Goal: Task Accomplishment & Management: Use online tool/utility

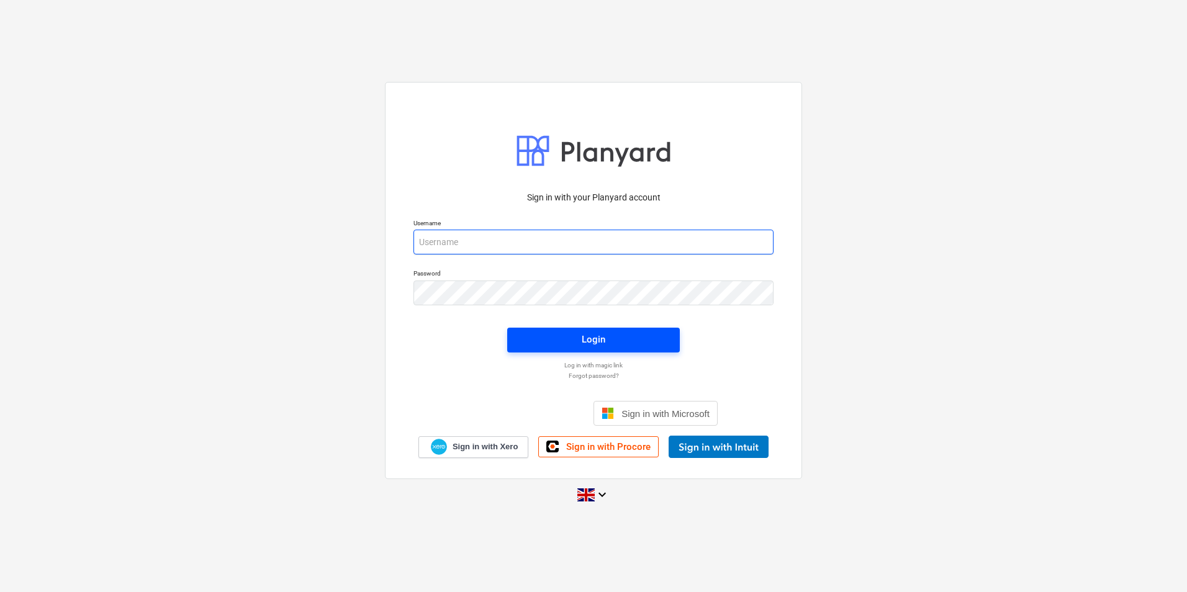
type input "[EMAIL_ADDRESS][DOMAIN_NAME]"
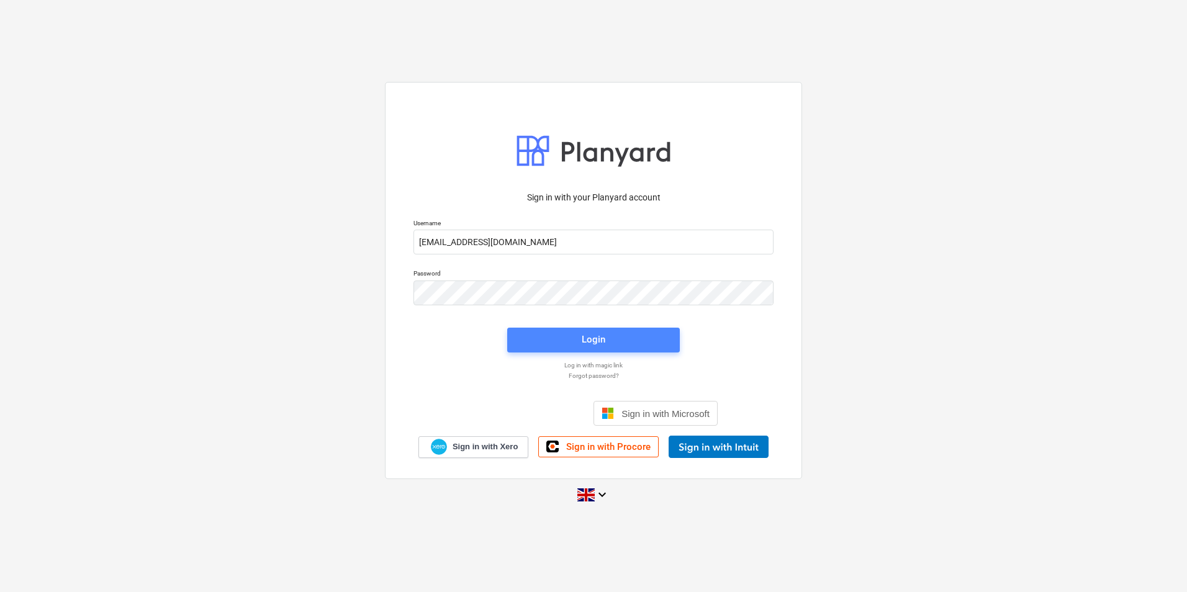
click at [580, 347] on span "Login" at bounding box center [593, 339] width 143 height 16
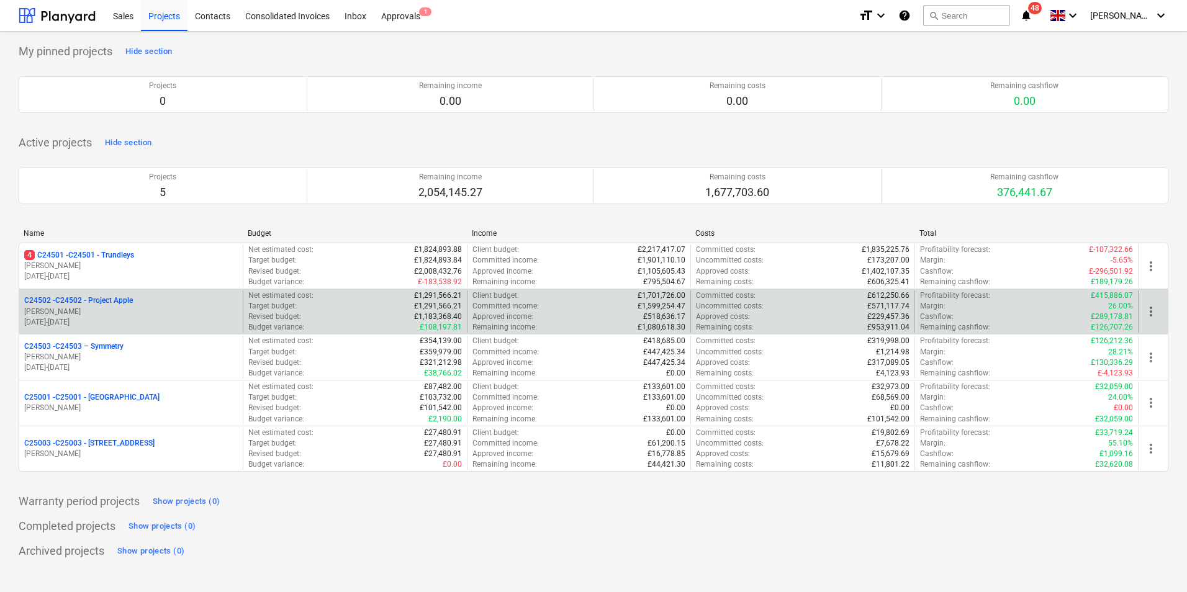
click at [148, 300] on div "C24502 - C24502 - Project Apple" at bounding box center [131, 300] width 214 height 11
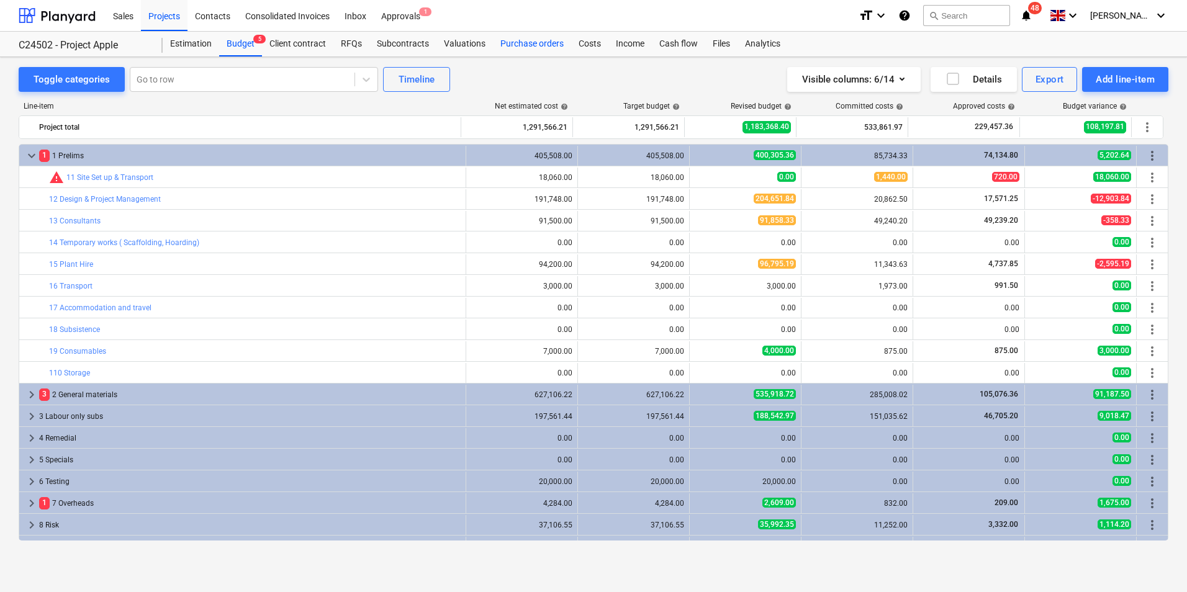
click at [538, 44] on div "Purchase orders" at bounding box center [532, 44] width 78 height 25
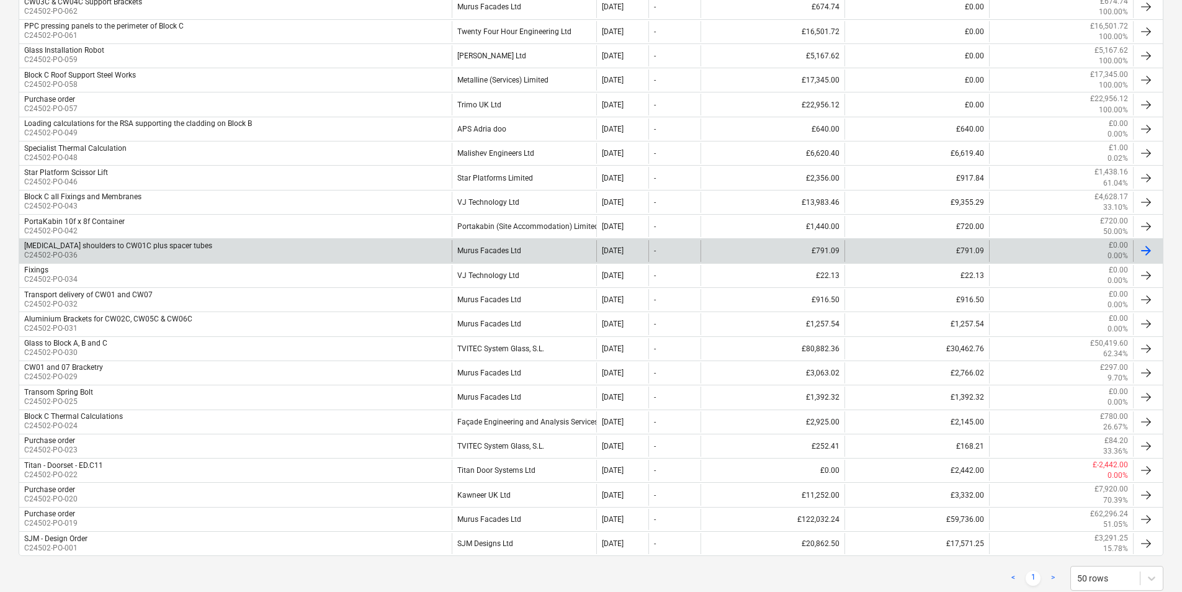
scroll to position [426, 0]
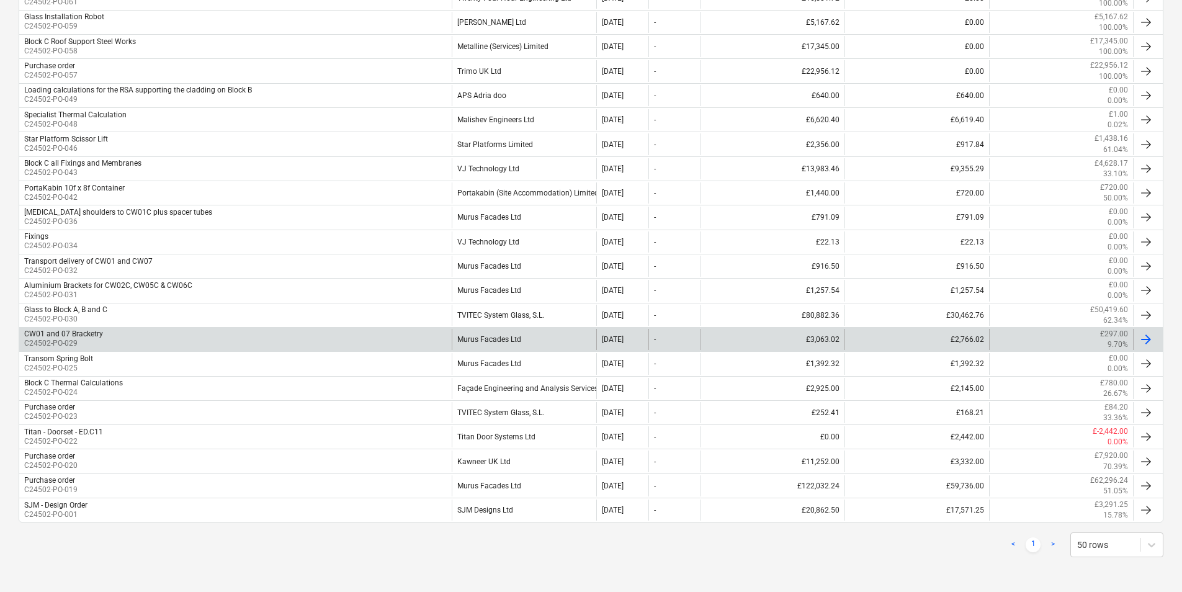
click at [509, 341] on div "Murus Facades Ltd" at bounding box center [524, 339] width 144 height 21
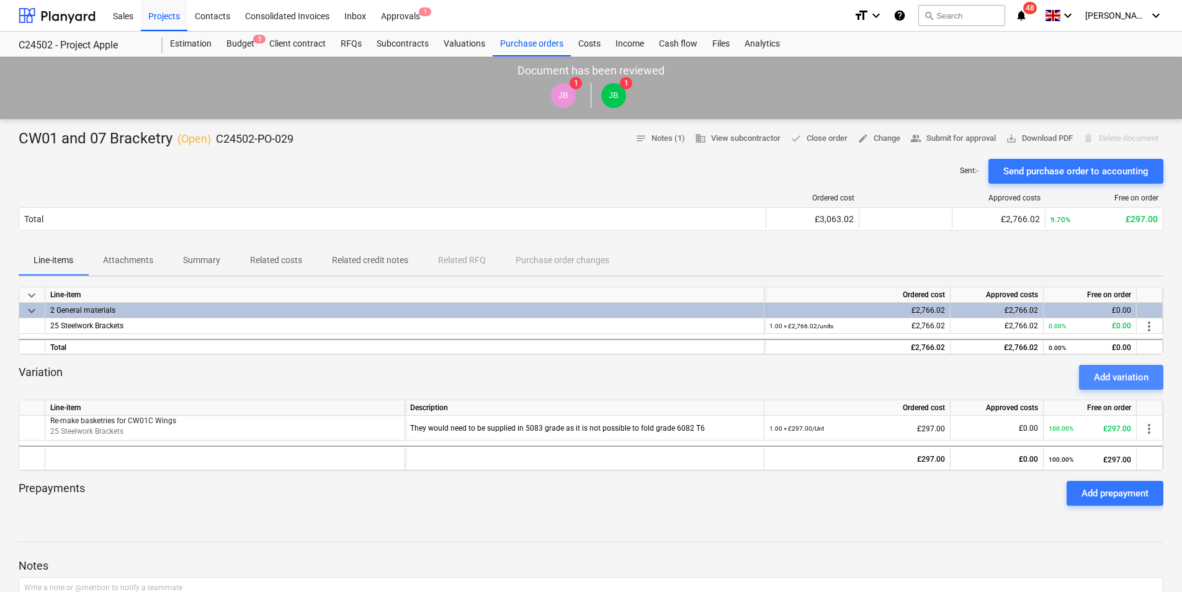
click at [1123, 375] on div "Add variation" at bounding box center [1121, 377] width 55 height 16
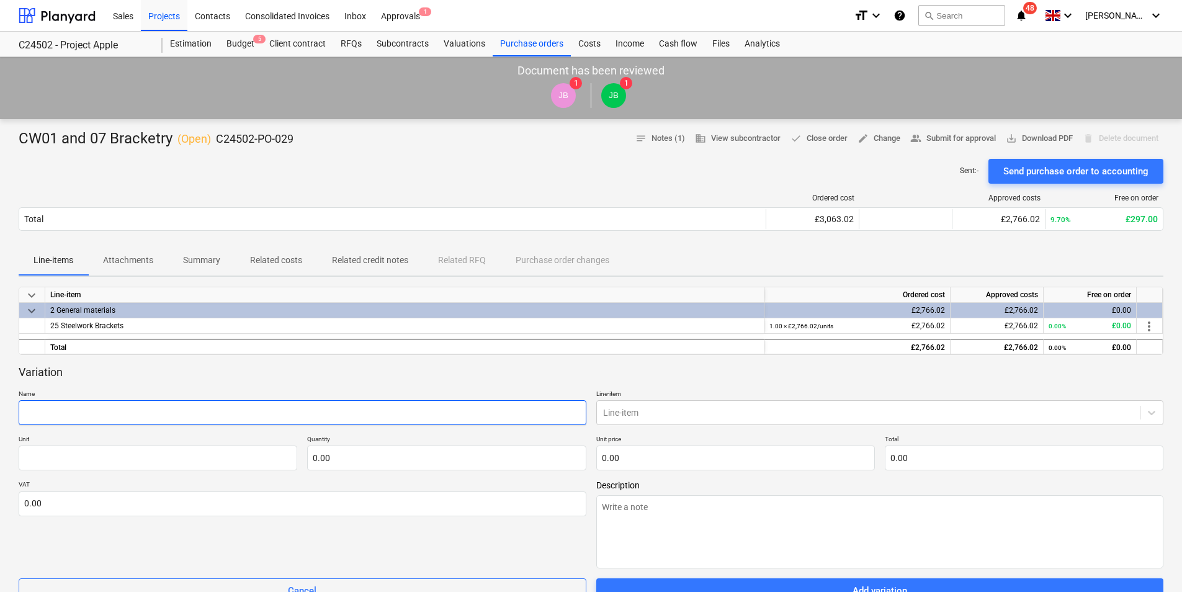
click at [61, 414] on input "text" at bounding box center [303, 412] width 568 height 25
type textarea "x"
type input "D"
type textarea "x"
type input "De"
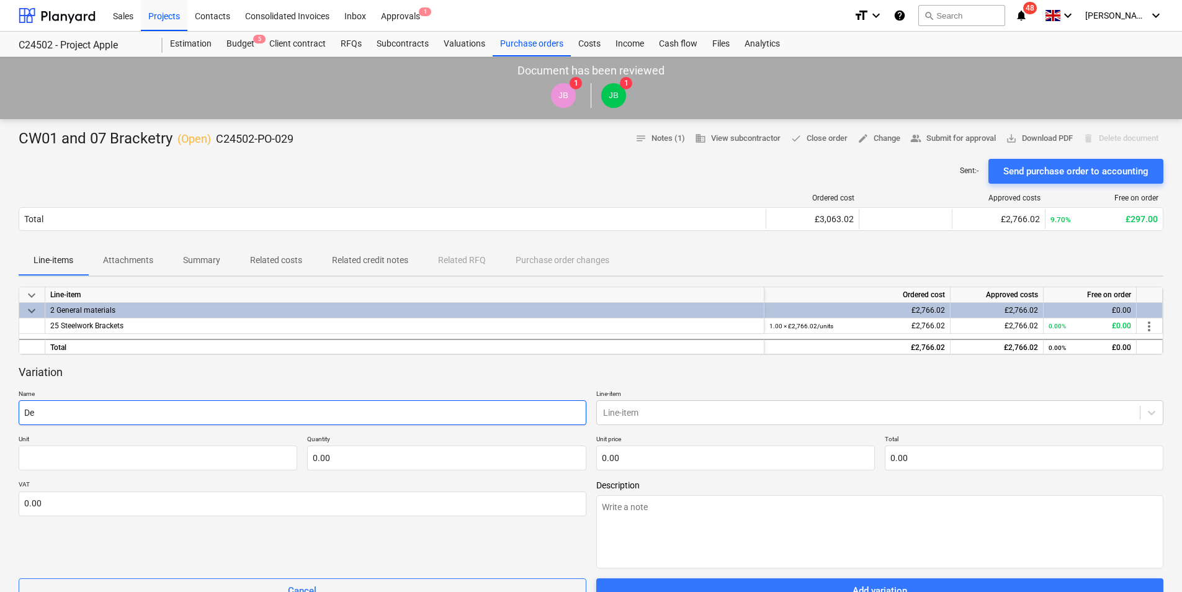
type textarea "x"
type input "Del"
type textarea "x"
type input "Deli"
type textarea "x"
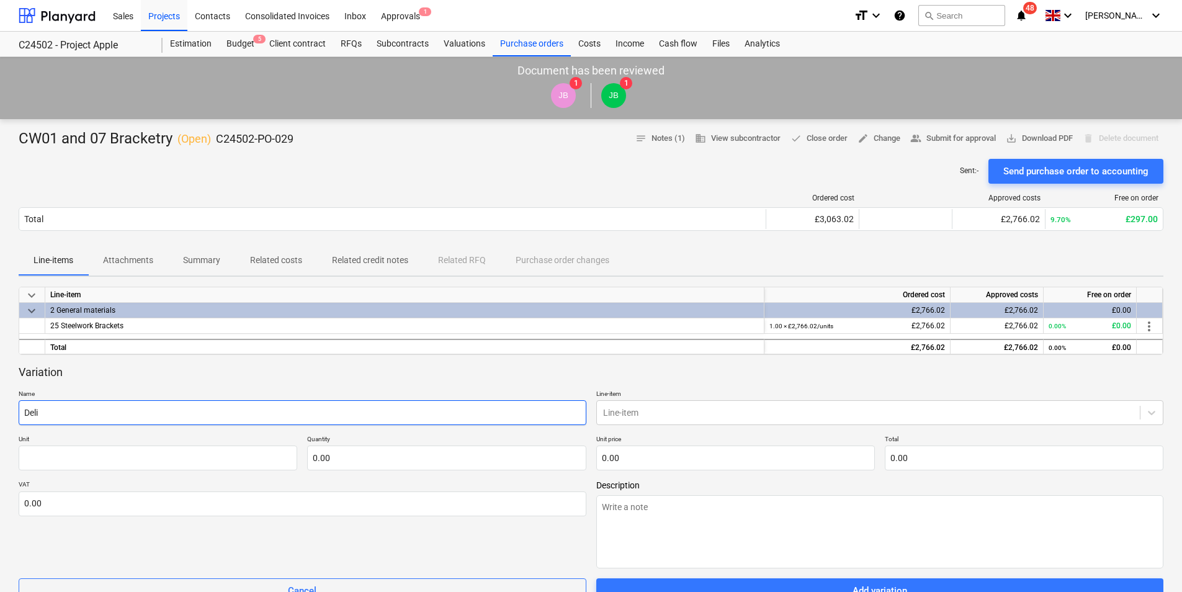
type input "Deliv"
type textarea "x"
type input "Delive"
type textarea "x"
type input "Deliver"
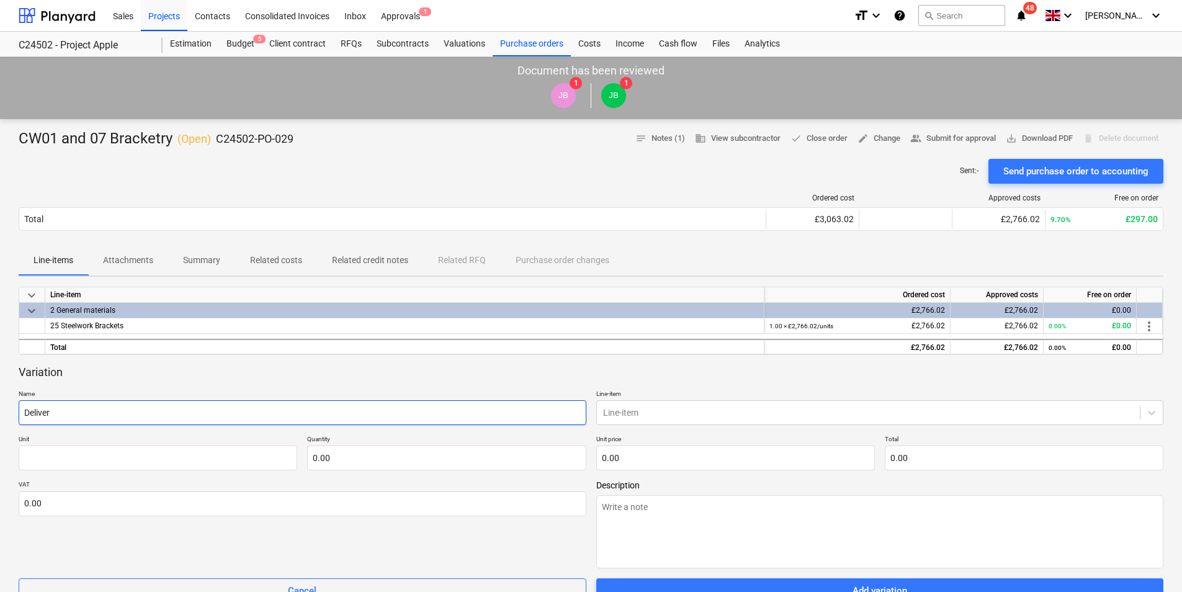
type textarea "x"
type input "Delivery"
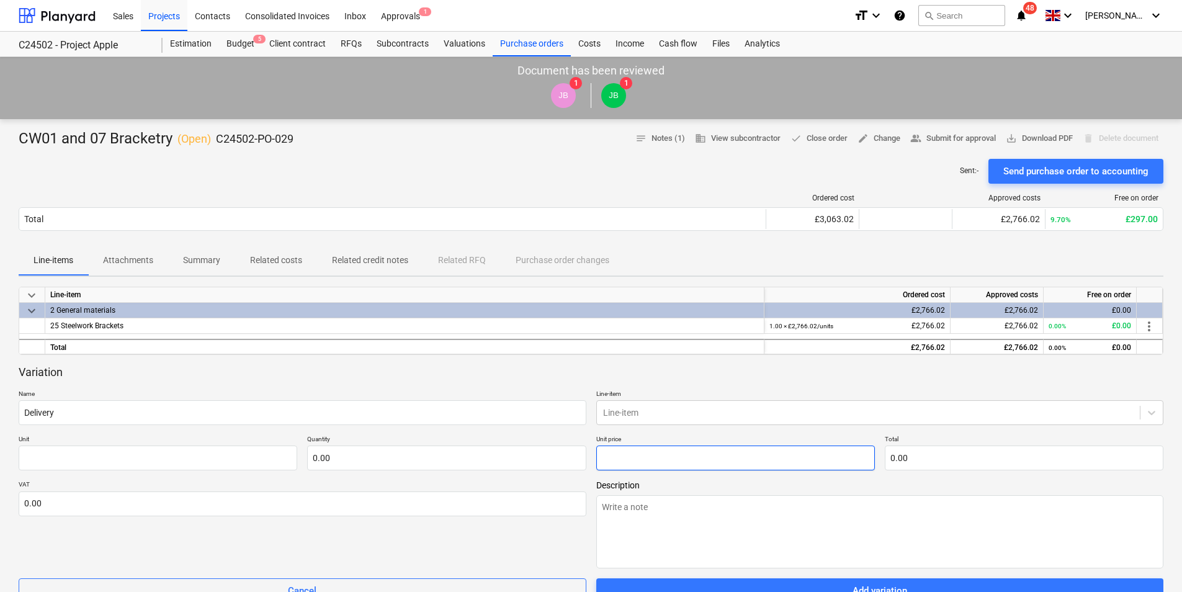
click at [636, 454] on input "text" at bounding box center [736, 458] width 279 height 25
type textarea "x"
type input "pcs"
type input "2"
type input "1.00"
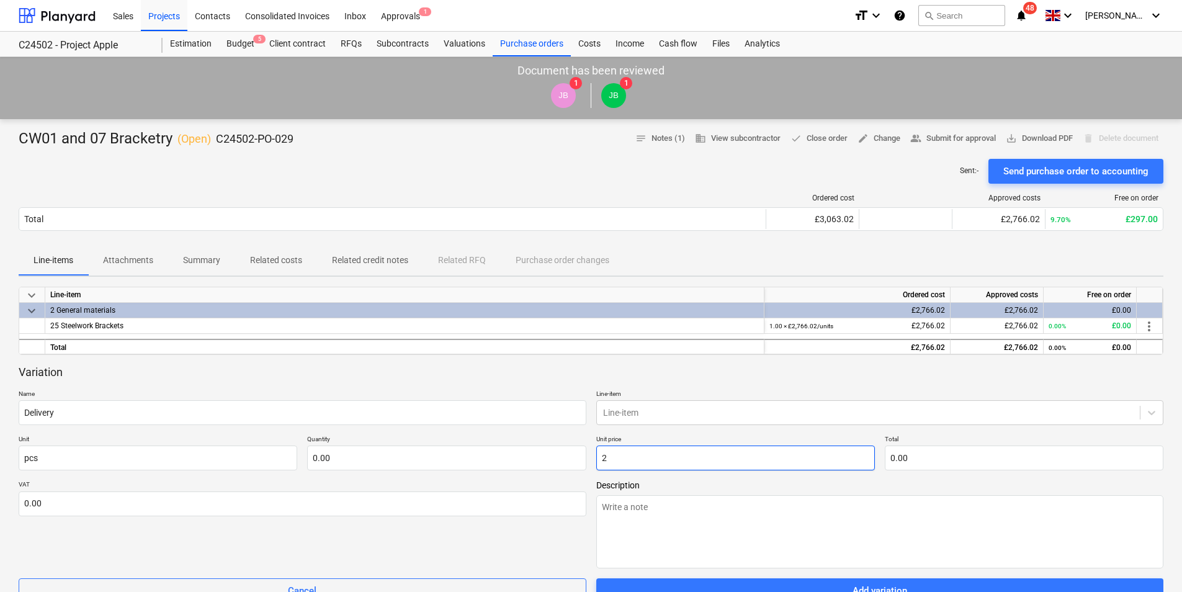
type input "2.00"
type textarea "x"
type input "26"
type input "26.00"
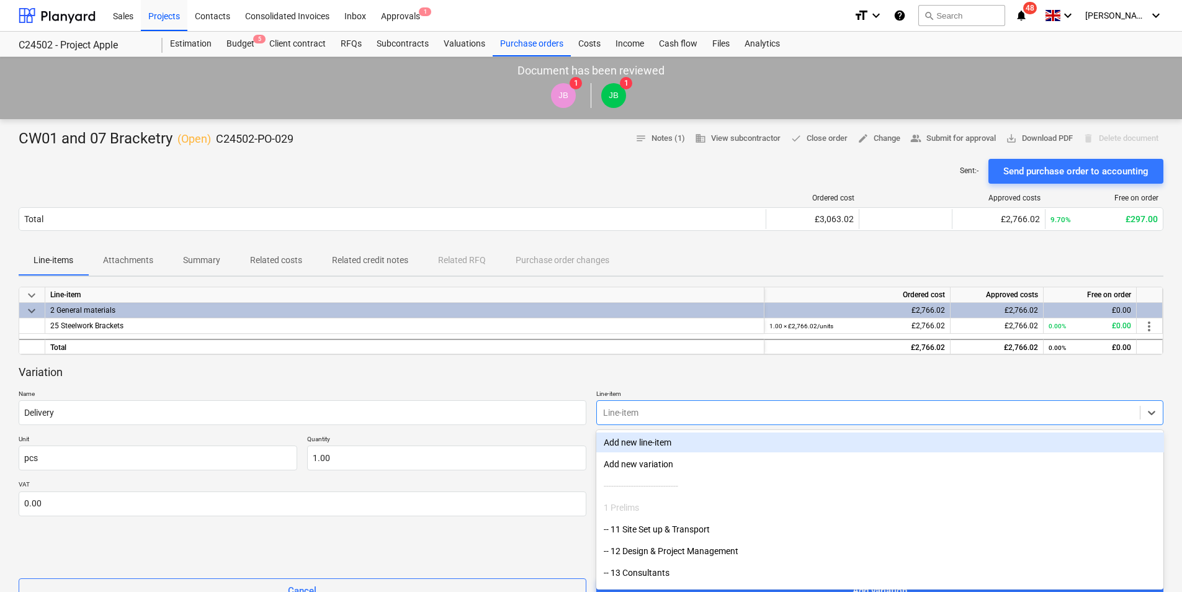
scroll to position [32, 0]
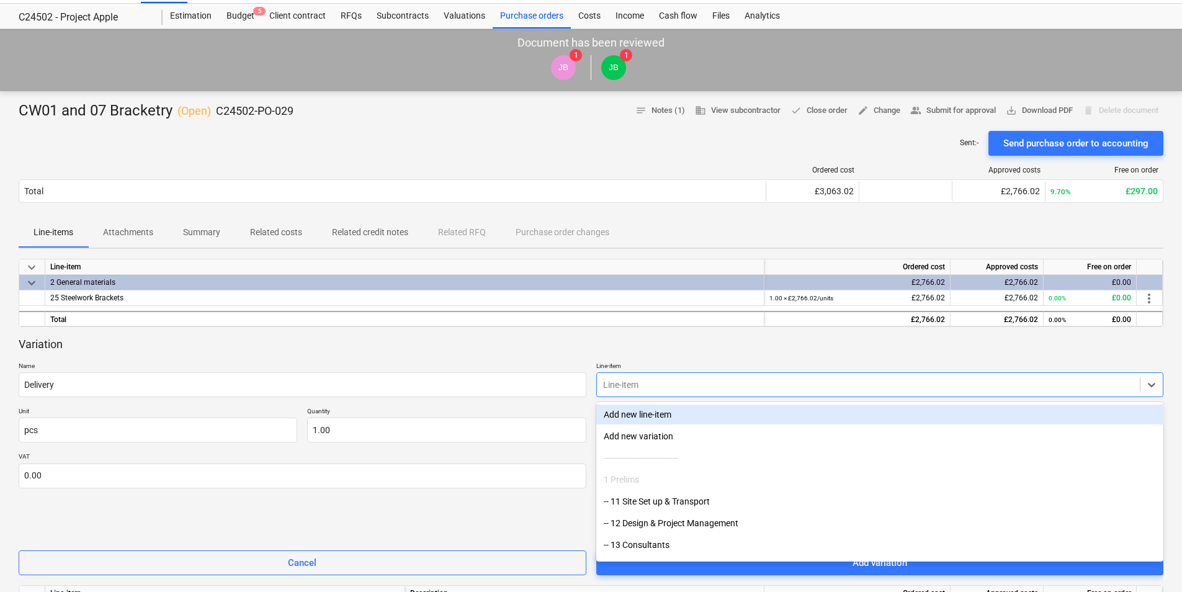
click at [693, 415] on body "Sales Projects Contacts Consolidated Invoices Inbox Approvals 1 format_size key…" at bounding box center [591, 268] width 1182 height 592
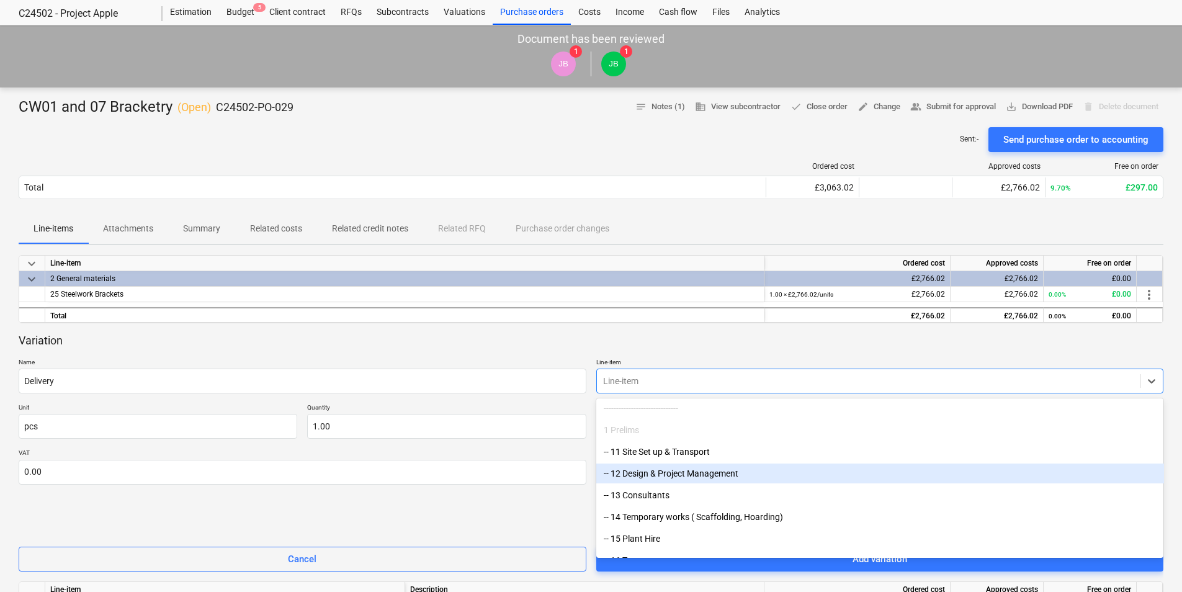
scroll to position [62, 0]
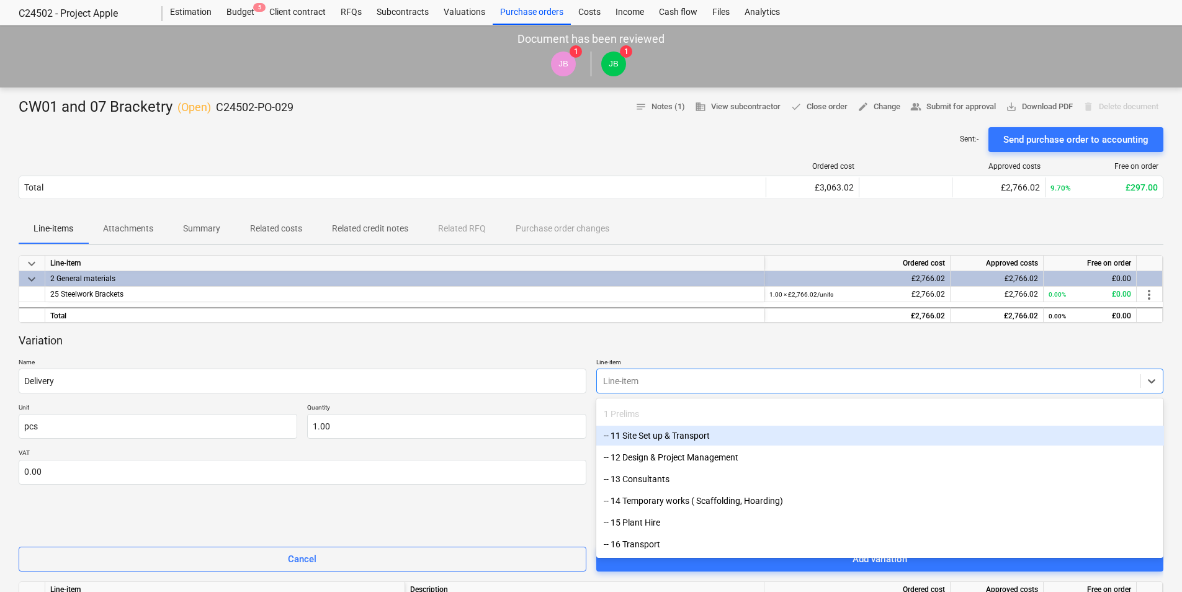
click at [689, 435] on div "-- 11 Site Set up & Transport" at bounding box center [881, 436] width 568 height 20
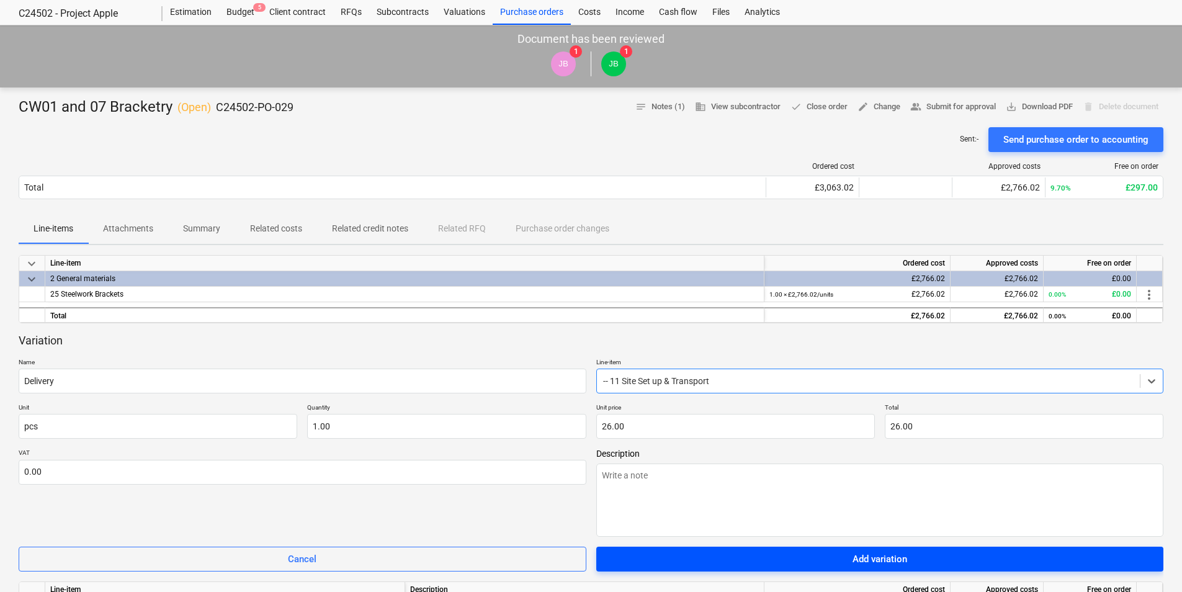
click at [773, 558] on span "Add variation" at bounding box center [880, 559] width 538 height 16
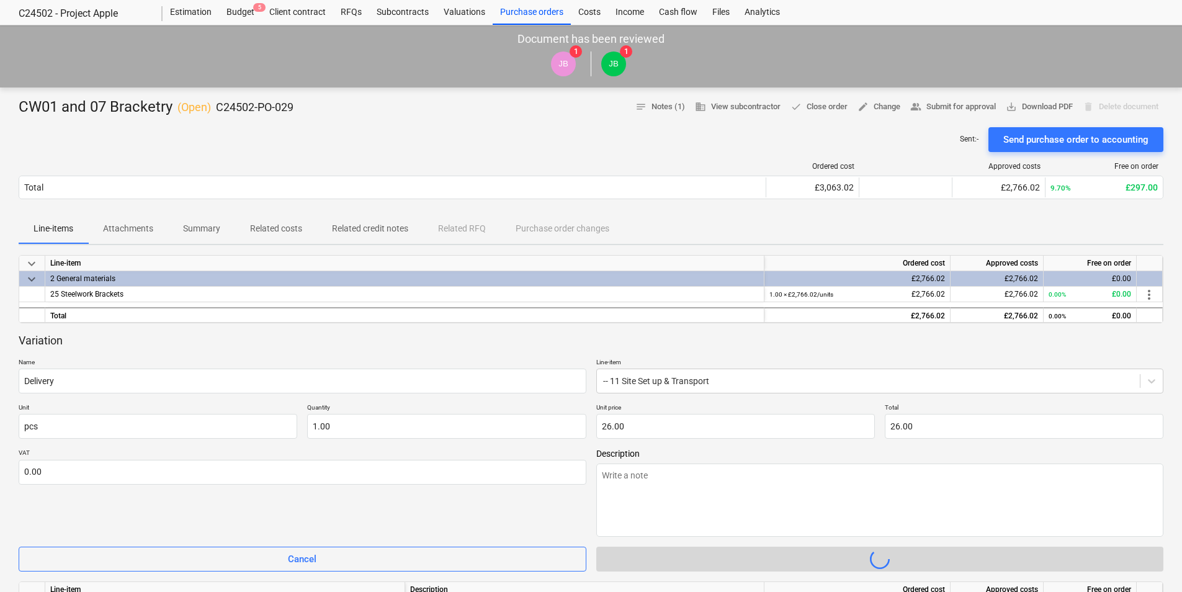
type textarea "x"
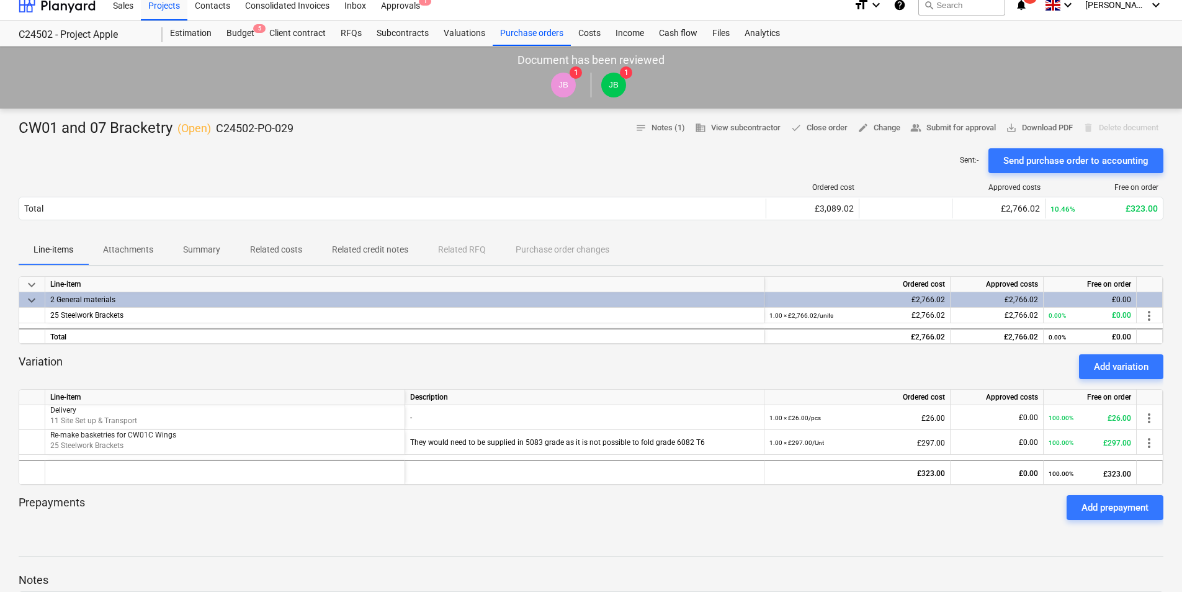
scroll to position [0, 0]
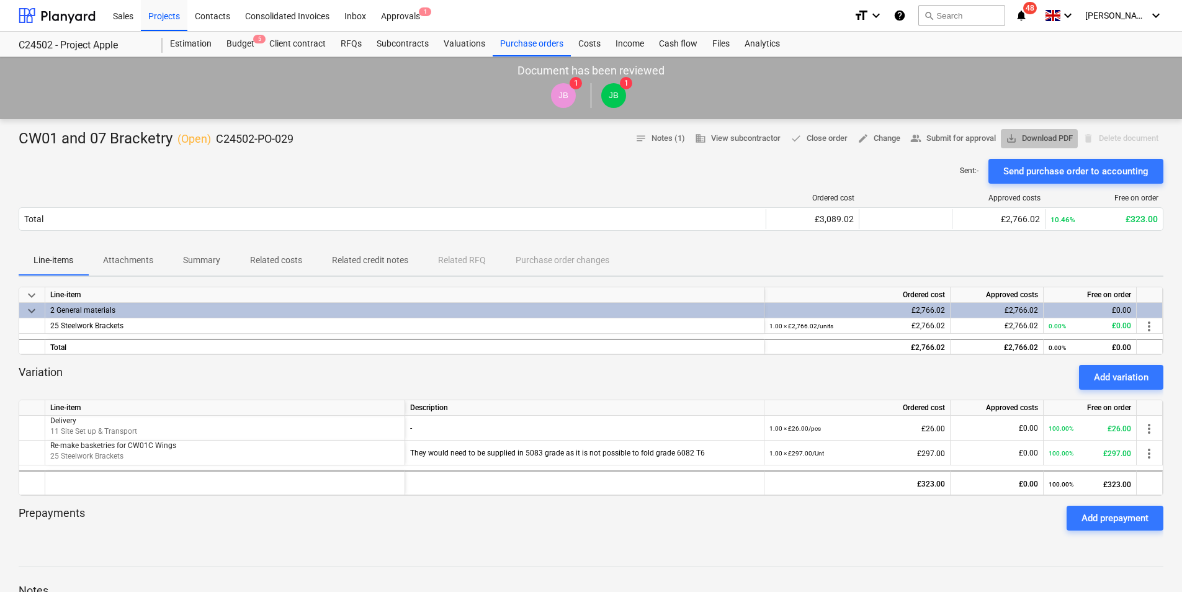
click at [1034, 138] on span "save_alt Download PDF" at bounding box center [1039, 139] width 67 height 14
